Goal: Task Accomplishment & Management: Manage account settings

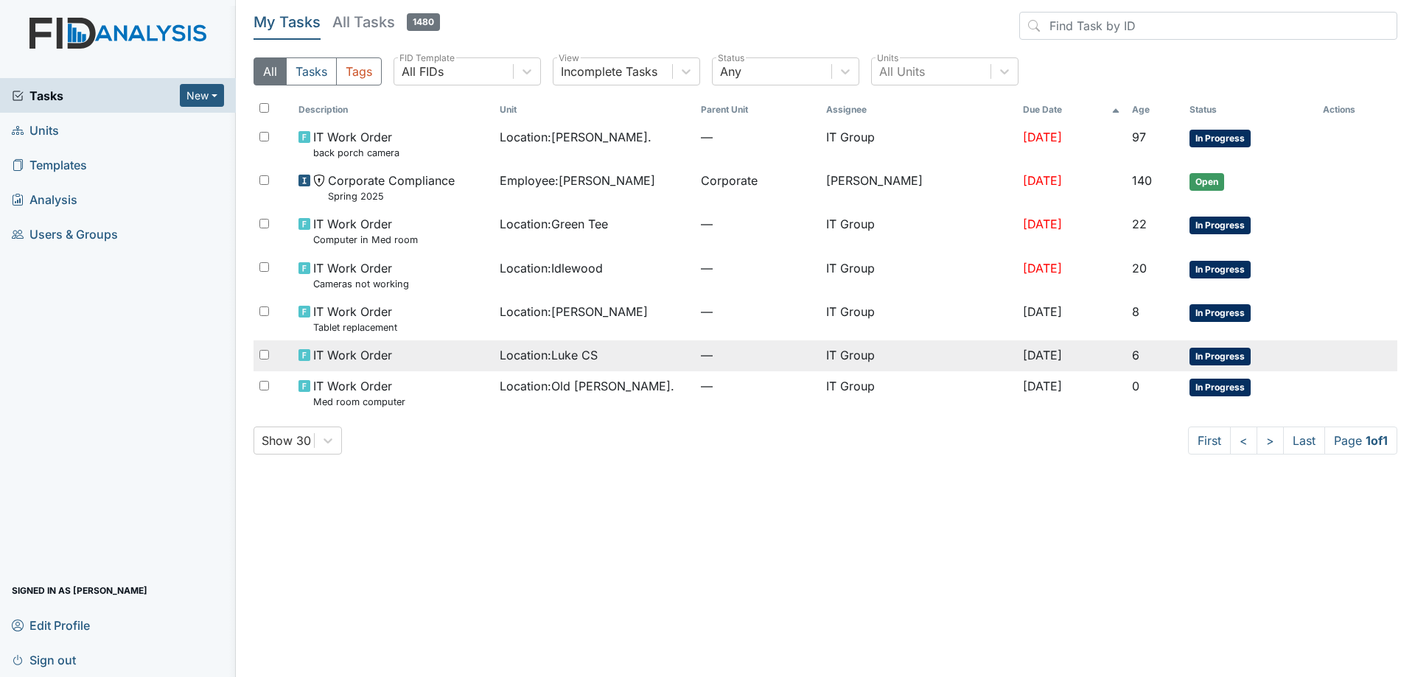
click at [660, 359] on div "Location : Luke CS" at bounding box center [594, 355] width 189 height 18
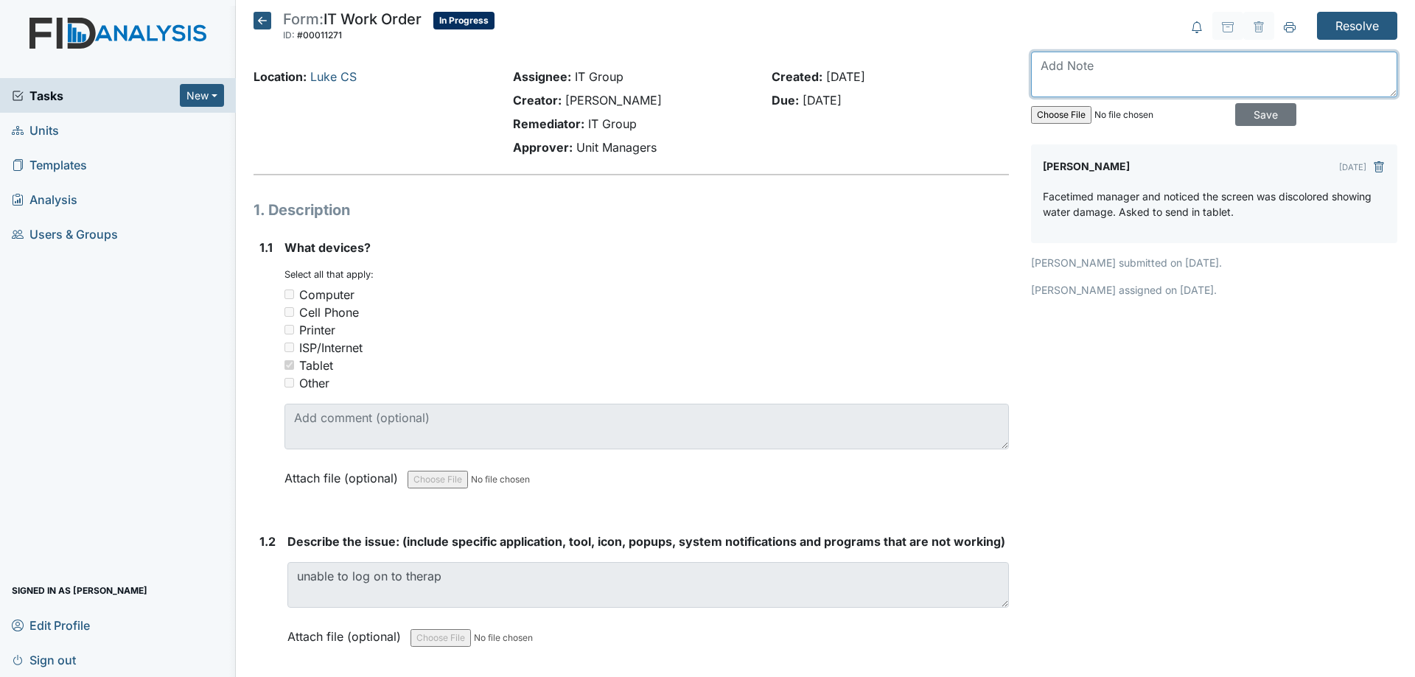
click at [1137, 77] on textarea at bounding box center [1214, 75] width 366 height 46
type textarea "Received tablet 9-18."
click at [1235, 103] on input "Save" at bounding box center [1265, 114] width 61 height 23
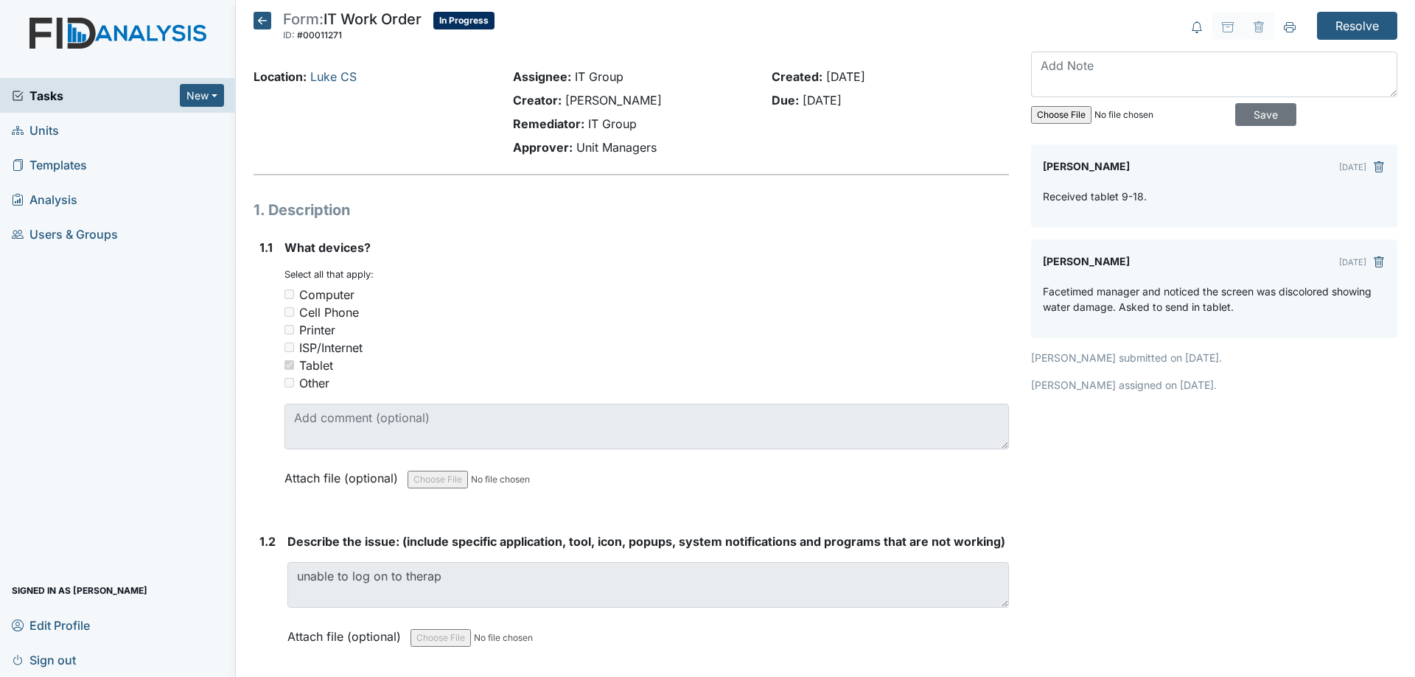
click at [265, 18] on icon at bounding box center [262, 21] width 18 height 18
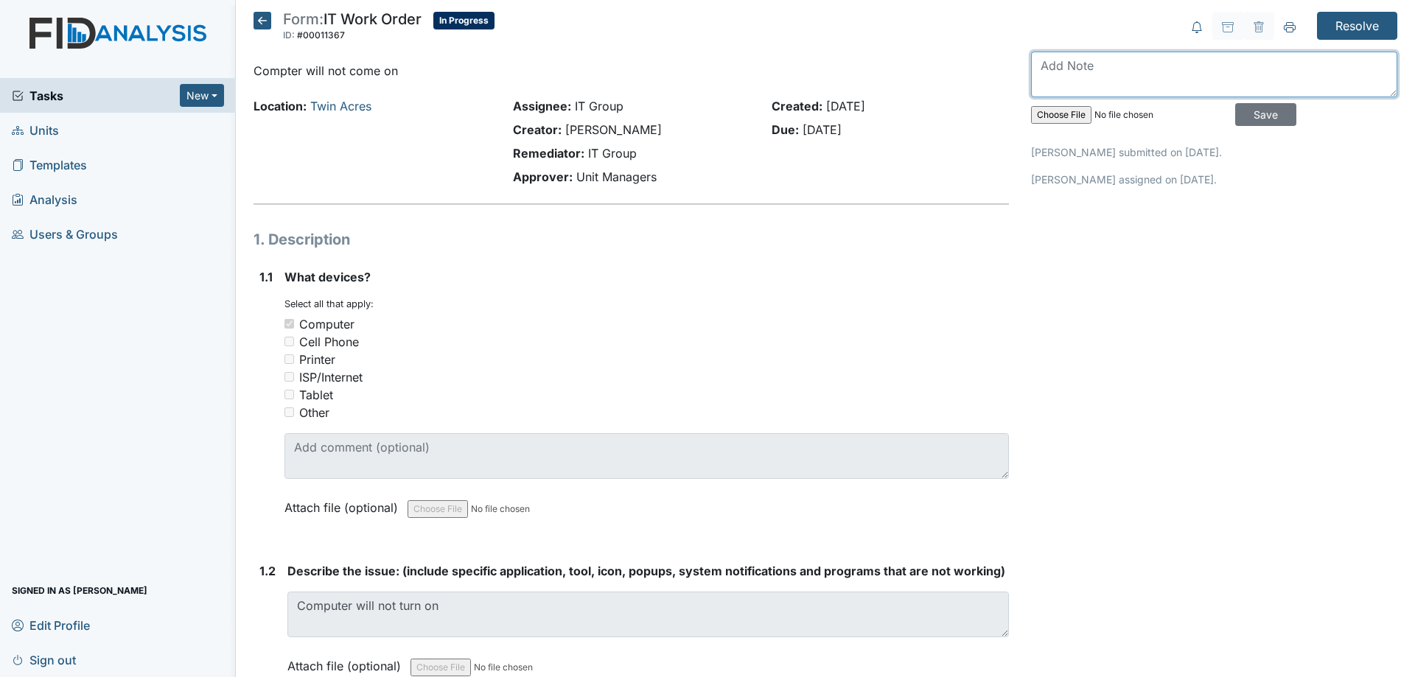
click at [1133, 63] on textarea at bounding box center [1214, 75] width 366 height 46
type textarea "Med Room computer is the one not working."
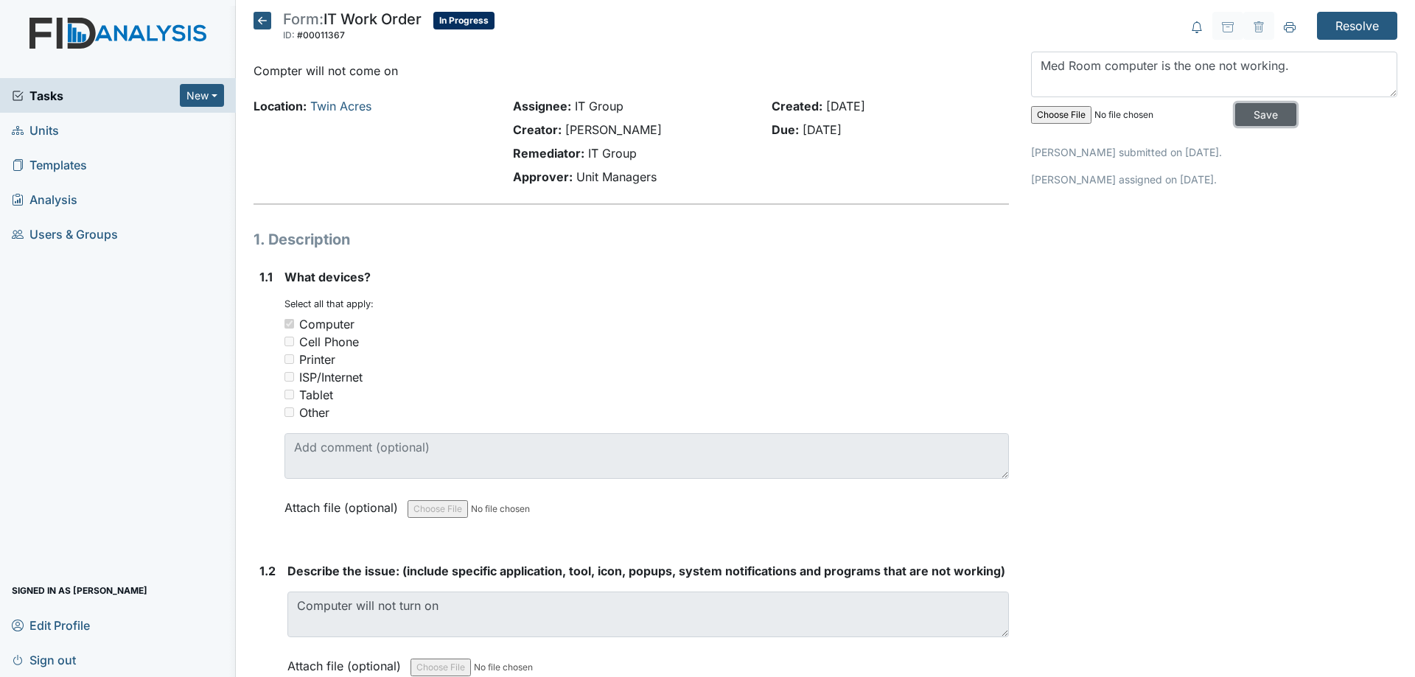
click at [1235, 103] on input "Save" at bounding box center [1265, 114] width 61 height 23
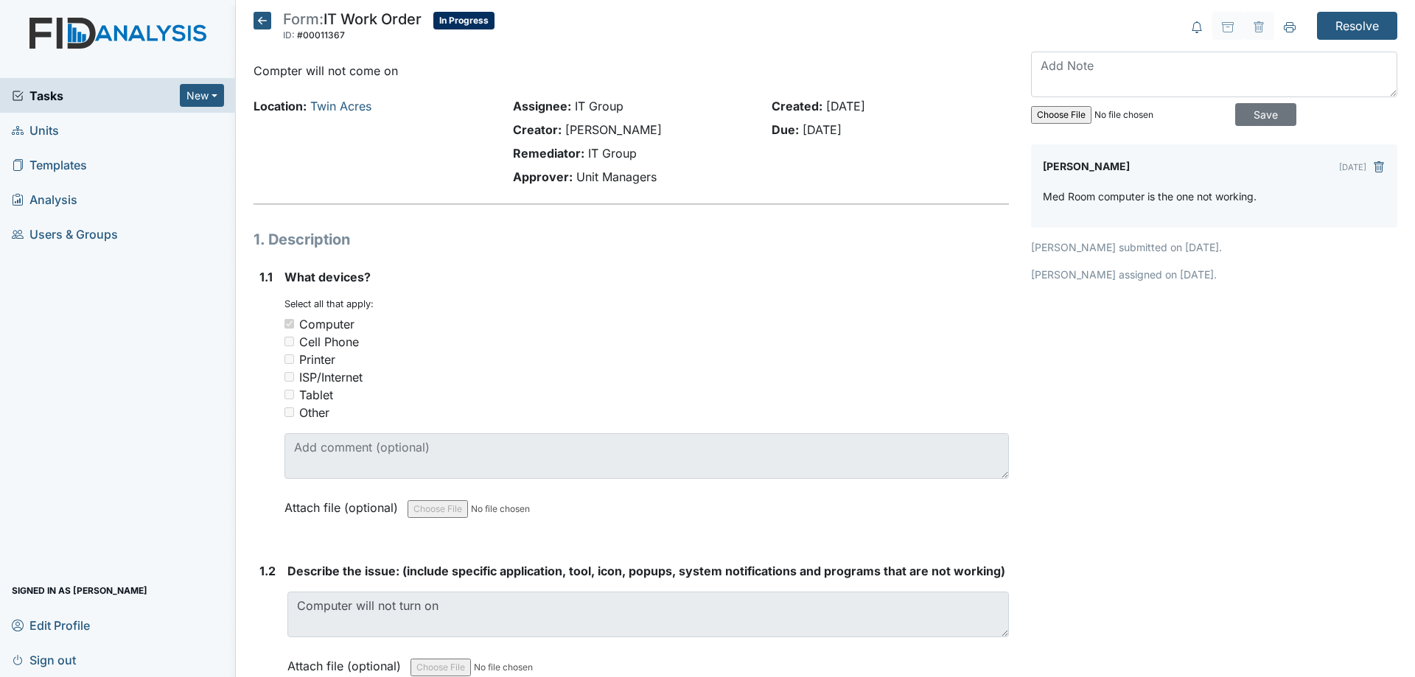
click at [267, 24] on icon at bounding box center [262, 21] width 18 height 18
